Goal: Check status

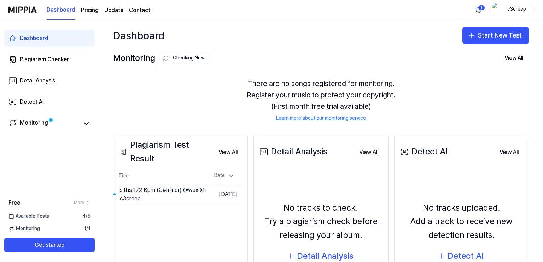
scroll to position [71, 0]
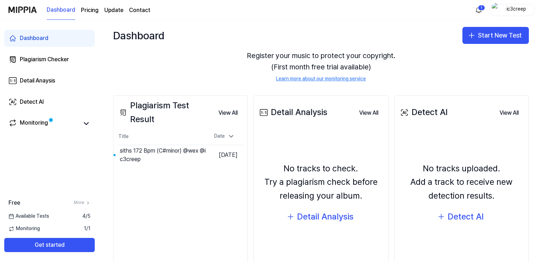
scroll to position [73, 0]
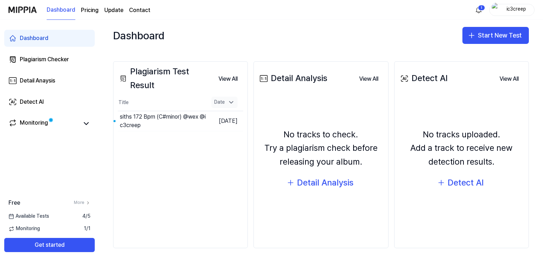
click at [234, 103] on div "Date" at bounding box center [224, 102] width 26 height 11
click at [225, 77] on button "View All" at bounding box center [228, 79] width 30 height 14
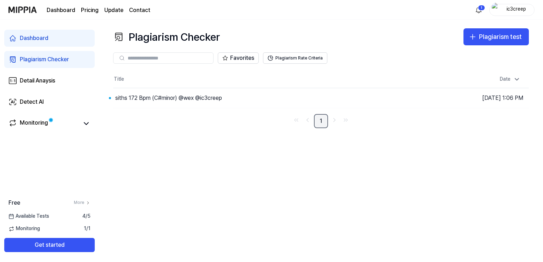
click at [321, 121] on link "1" at bounding box center [321, 121] width 14 height 14
click at [208, 97] on div "siths 172 Bpm (C#minor) @wex @ic3creep" at bounding box center [168, 98] width 107 height 8
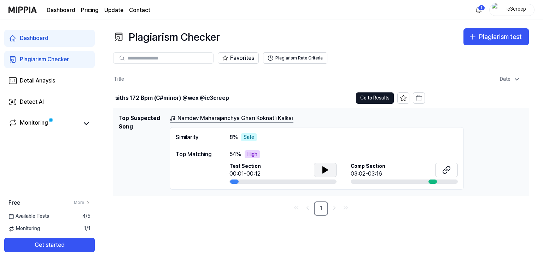
click at [330, 167] on button at bounding box center [325, 170] width 23 height 14
click at [444, 167] on icon at bounding box center [446, 169] width 8 height 8
